Goal: Transaction & Acquisition: Obtain resource

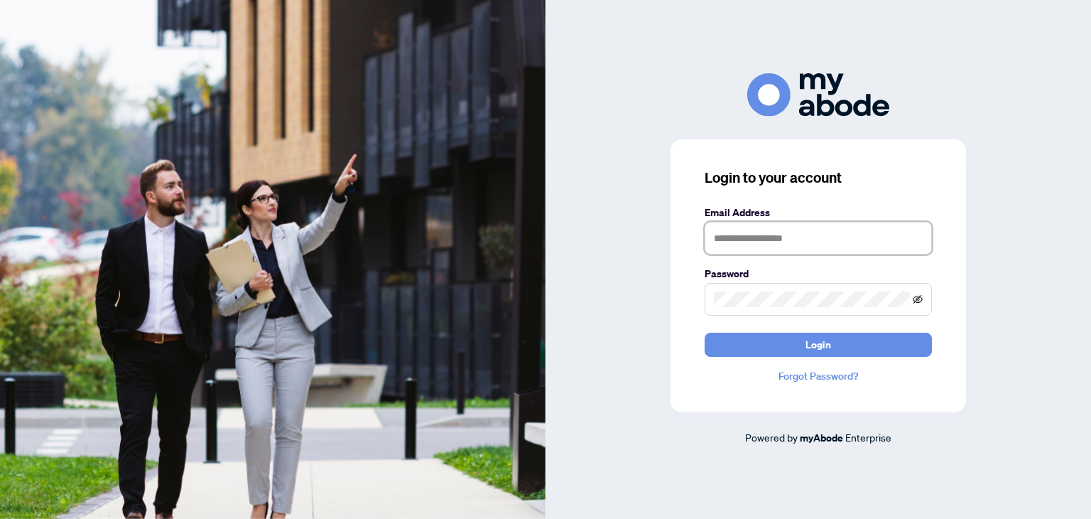
type input "**********"
click at [915, 302] on icon "eye-invisible" at bounding box center [919, 299] width 10 height 9
click at [915, 302] on icon "eye" at bounding box center [919, 299] width 10 height 7
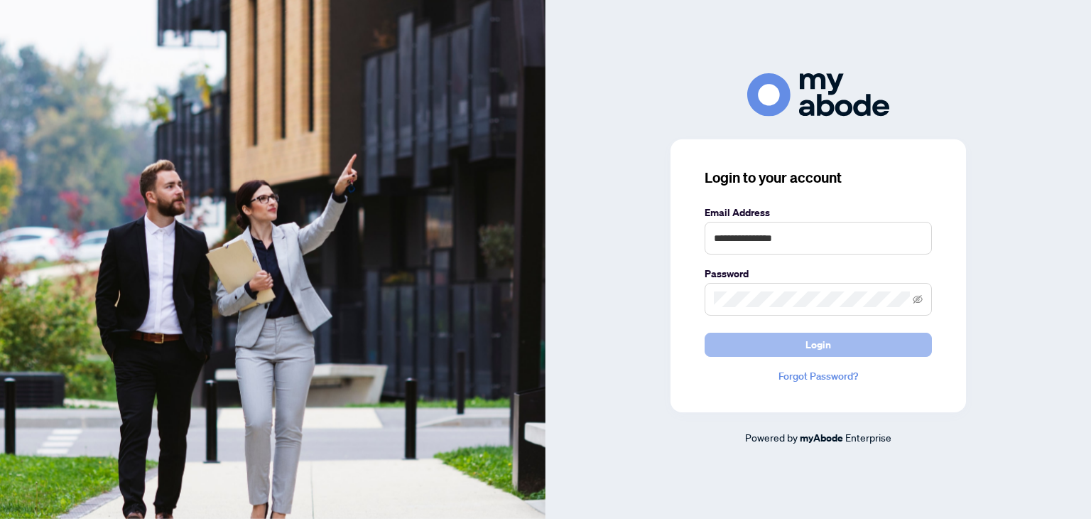
click at [850, 342] on button "Login" at bounding box center [818, 344] width 227 height 24
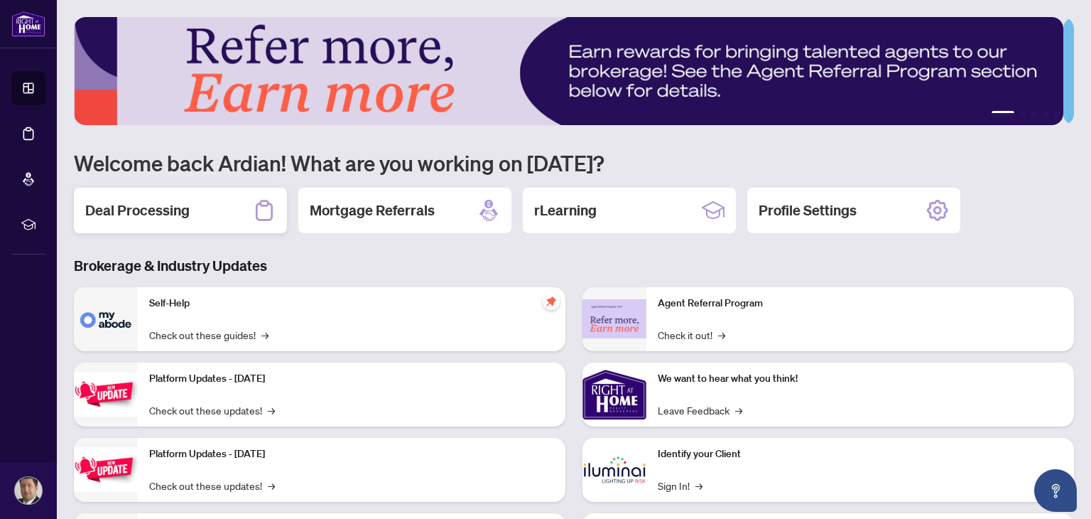
click at [118, 207] on h2 "Deal Processing" at bounding box center [137, 210] width 104 height 20
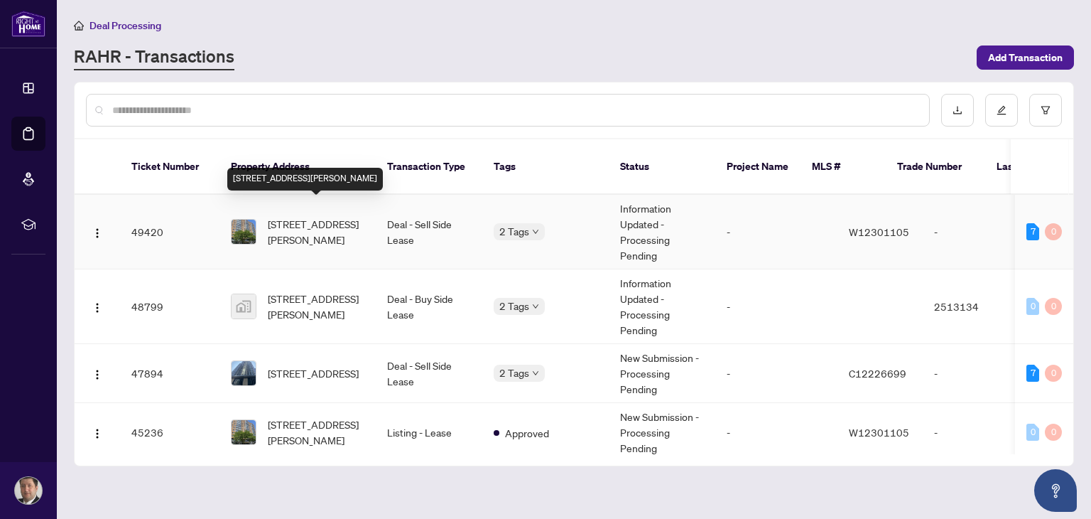
click at [318, 216] on span "[STREET_ADDRESS][PERSON_NAME]" at bounding box center [316, 231] width 97 height 31
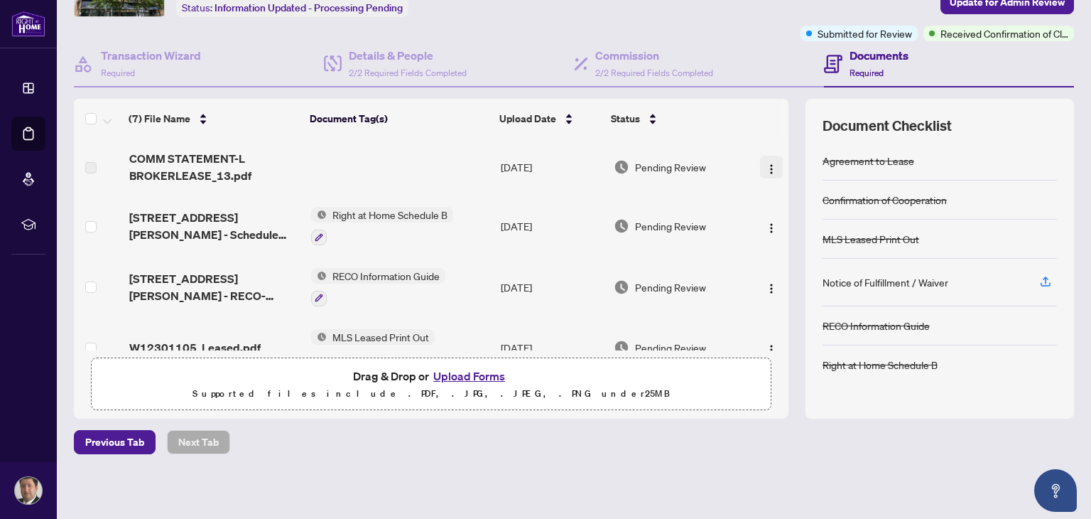
click at [766, 170] on img "button" at bounding box center [771, 168] width 11 height 11
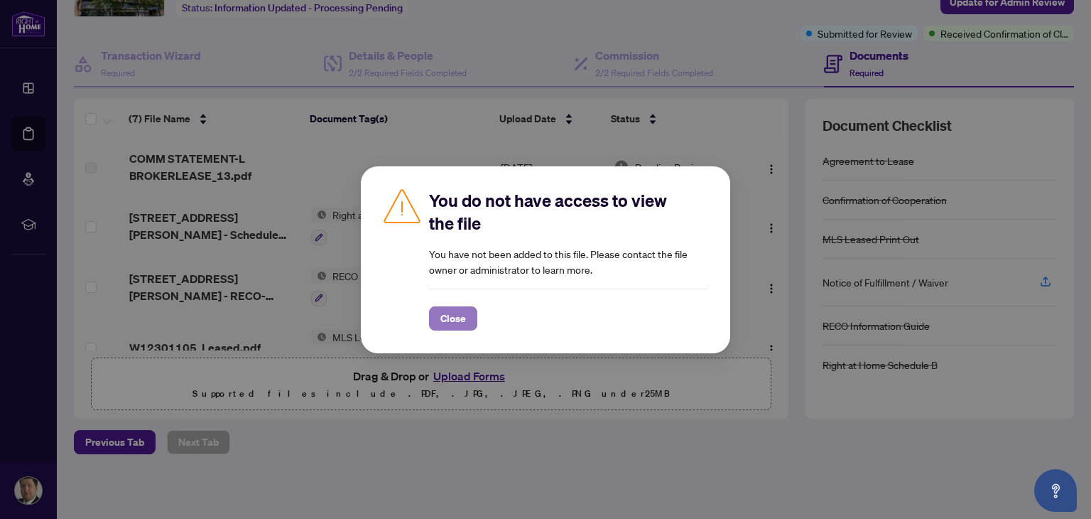
click at [446, 318] on span "Close" at bounding box center [453, 318] width 26 height 23
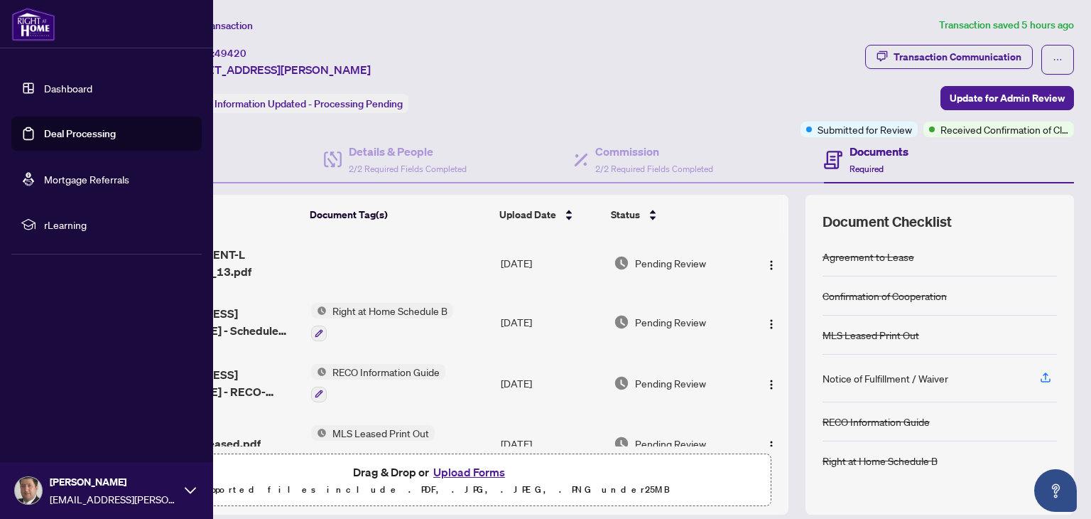
click at [68, 135] on link "Deal Processing" at bounding box center [80, 133] width 72 height 13
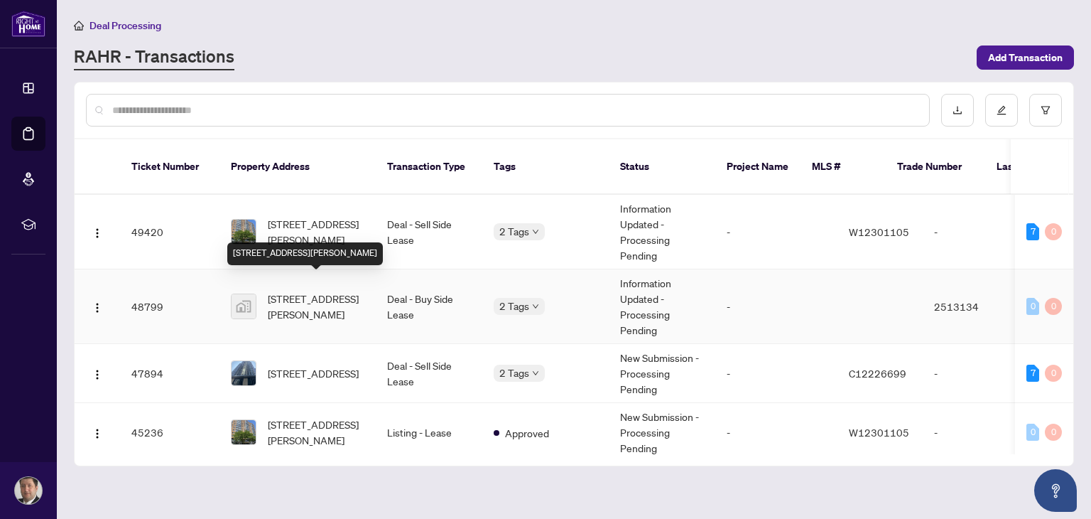
click at [320, 291] on span "519 St Johns Rd, York, Toronto, ON M6S 2L7, Canada" at bounding box center [316, 306] width 97 height 31
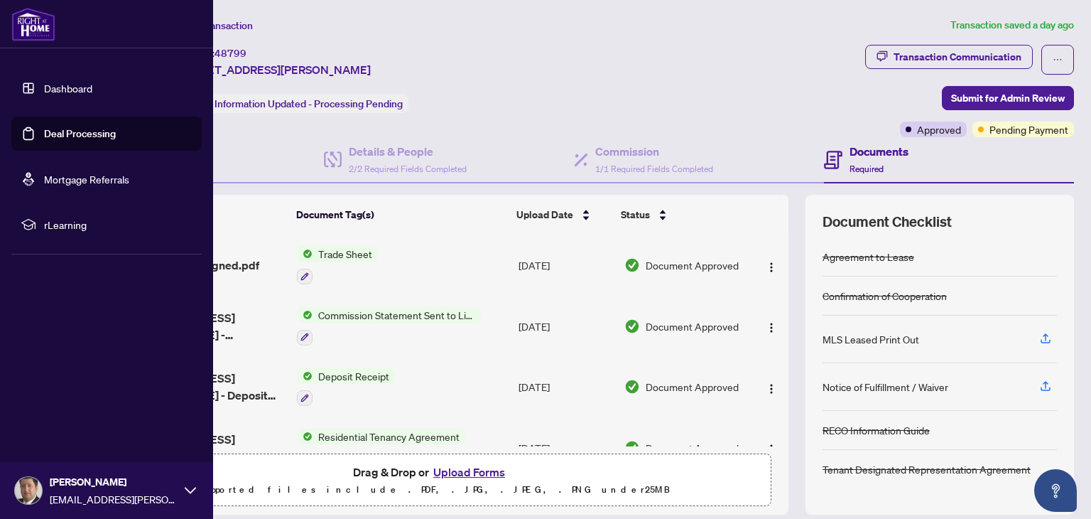
click at [69, 137] on link "Deal Processing" at bounding box center [80, 133] width 72 height 13
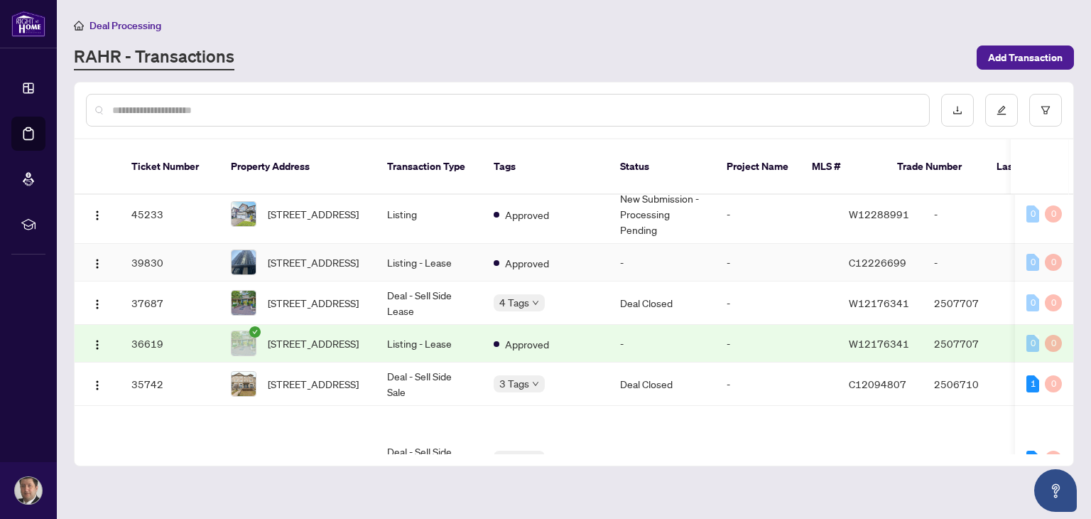
scroll to position [284, 0]
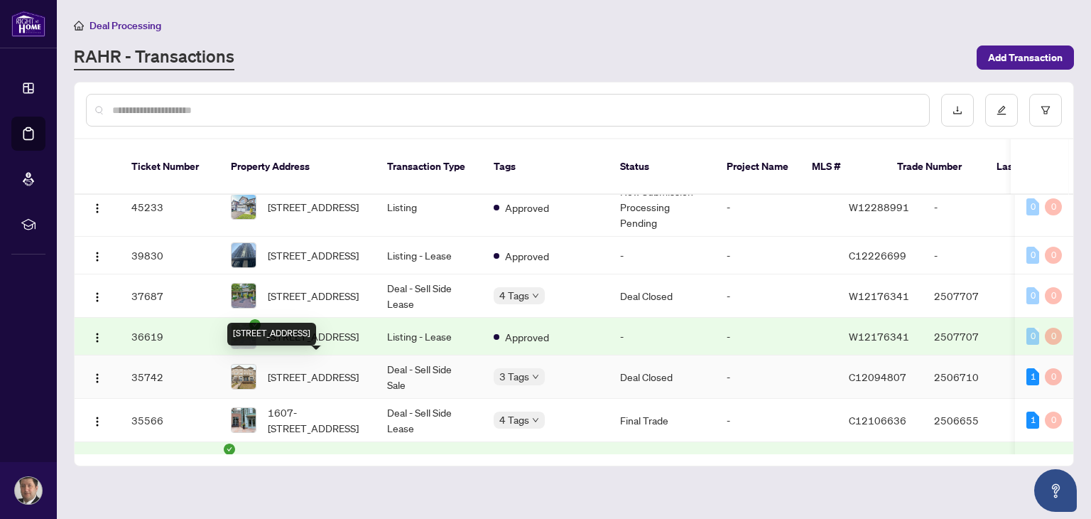
click at [336, 369] on span "34 Horsham Ave, Toronto, Ontario M2N 1Z7, Canada" at bounding box center [313, 377] width 91 height 16
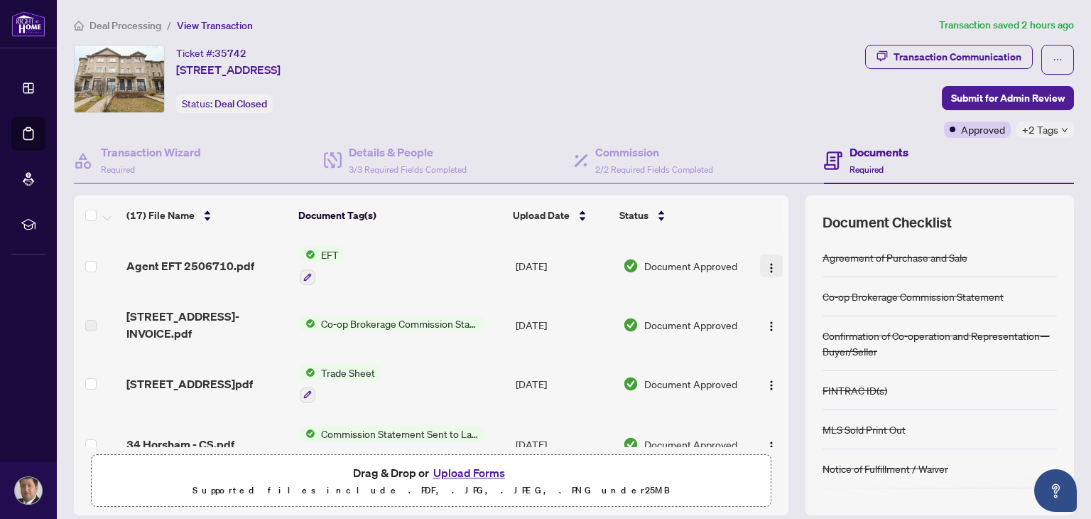
click at [766, 262] on img "button" at bounding box center [771, 267] width 11 height 11
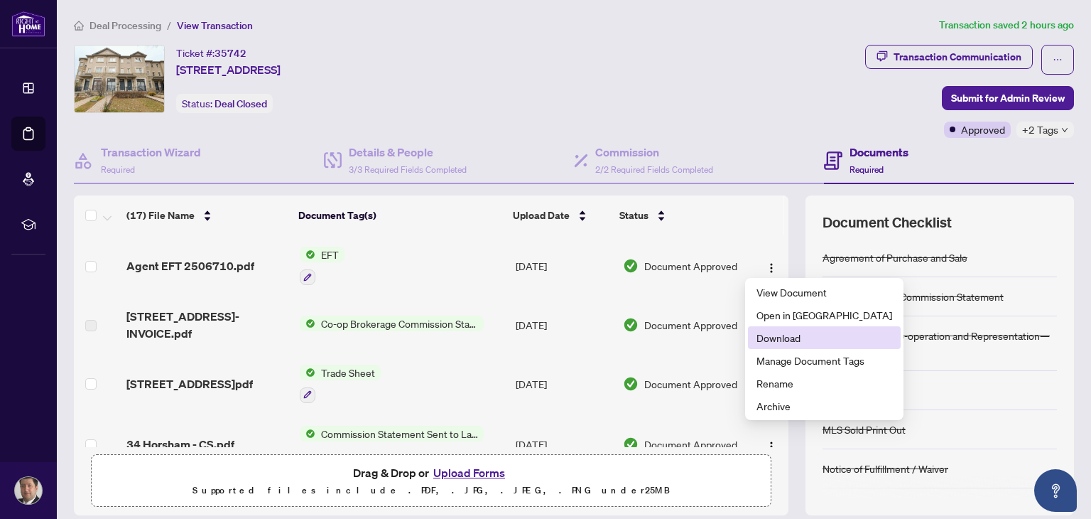
click at [777, 338] on span "Download" at bounding box center [825, 338] width 136 height 16
